Goal: Find specific page/section: Find specific page/section

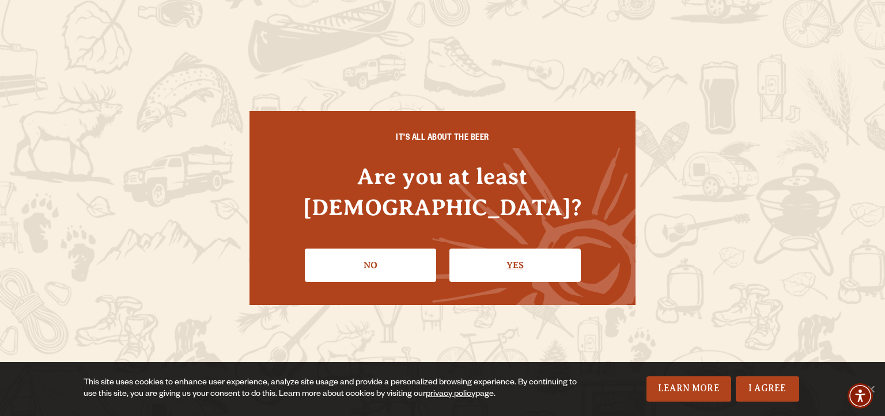
click at [525, 249] on link "Yes" at bounding box center [514, 265] width 131 height 33
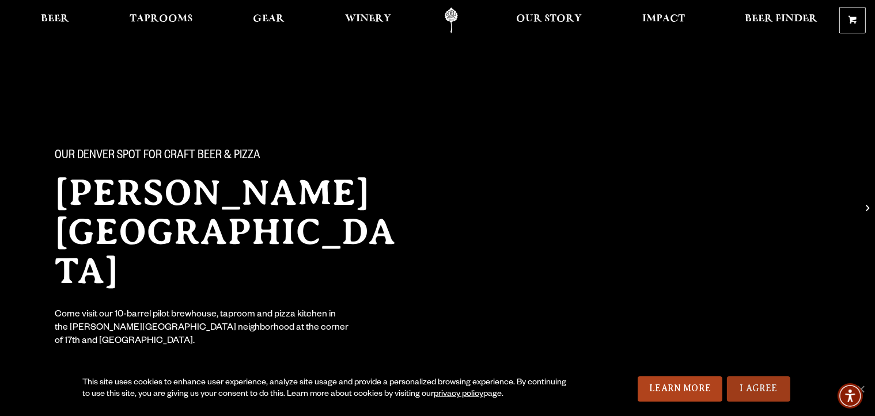
click at [751, 386] on link "I Agree" at bounding box center [758, 389] width 63 height 25
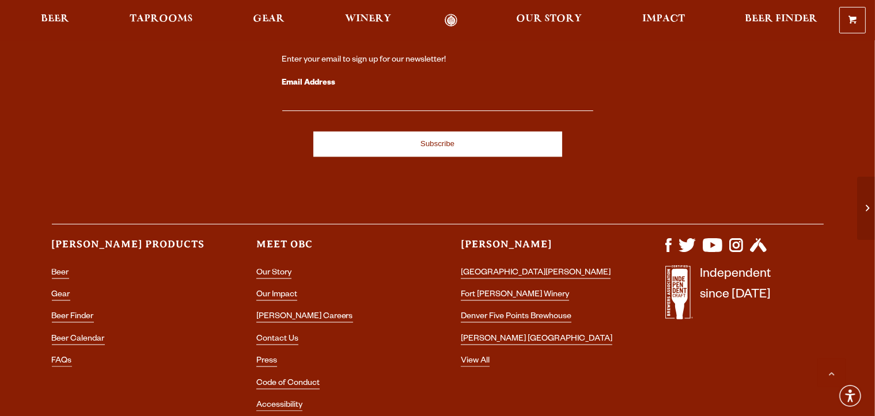
scroll to position [2171, 0]
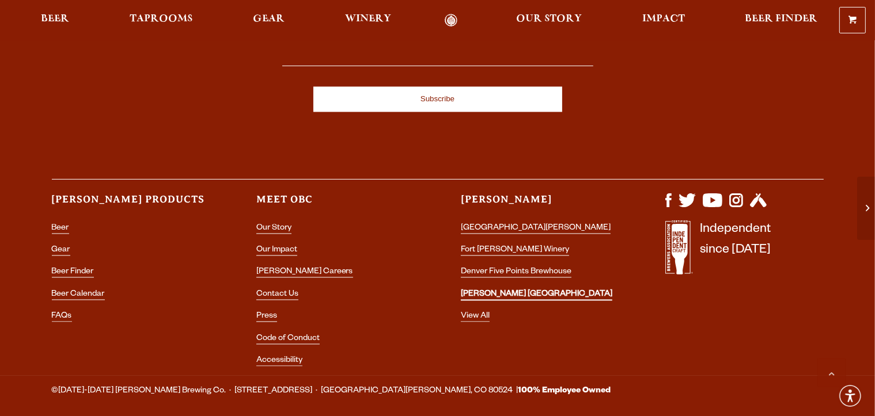
click at [543, 291] on link "[PERSON_NAME] [GEOGRAPHIC_DATA]" at bounding box center [536, 296] width 151 height 10
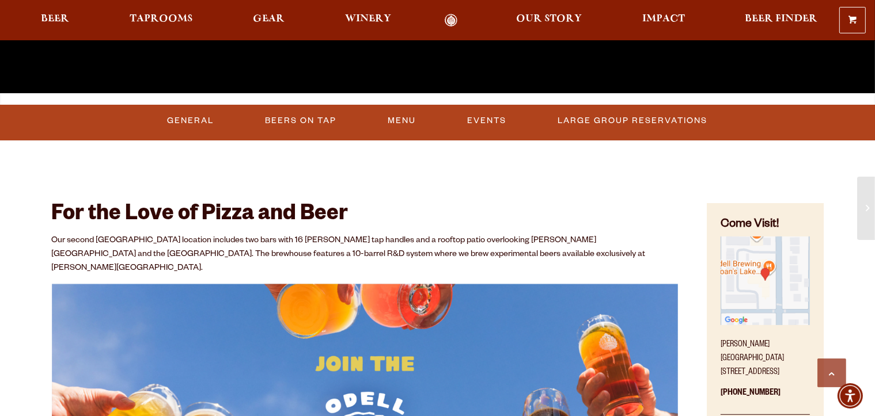
scroll to position [422, 0]
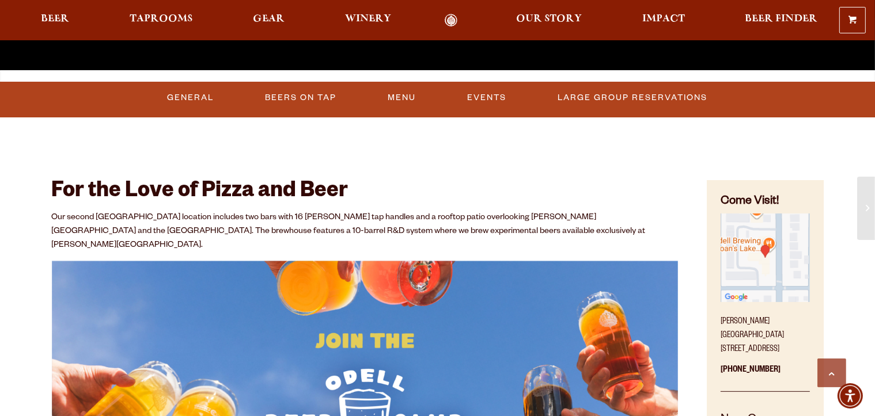
click at [764, 249] on img "Find on Google Maps (opens in a new window)" at bounding box center [765, 258] width 89 height 89
